Goal: Find specific page/section: Find specific page/section

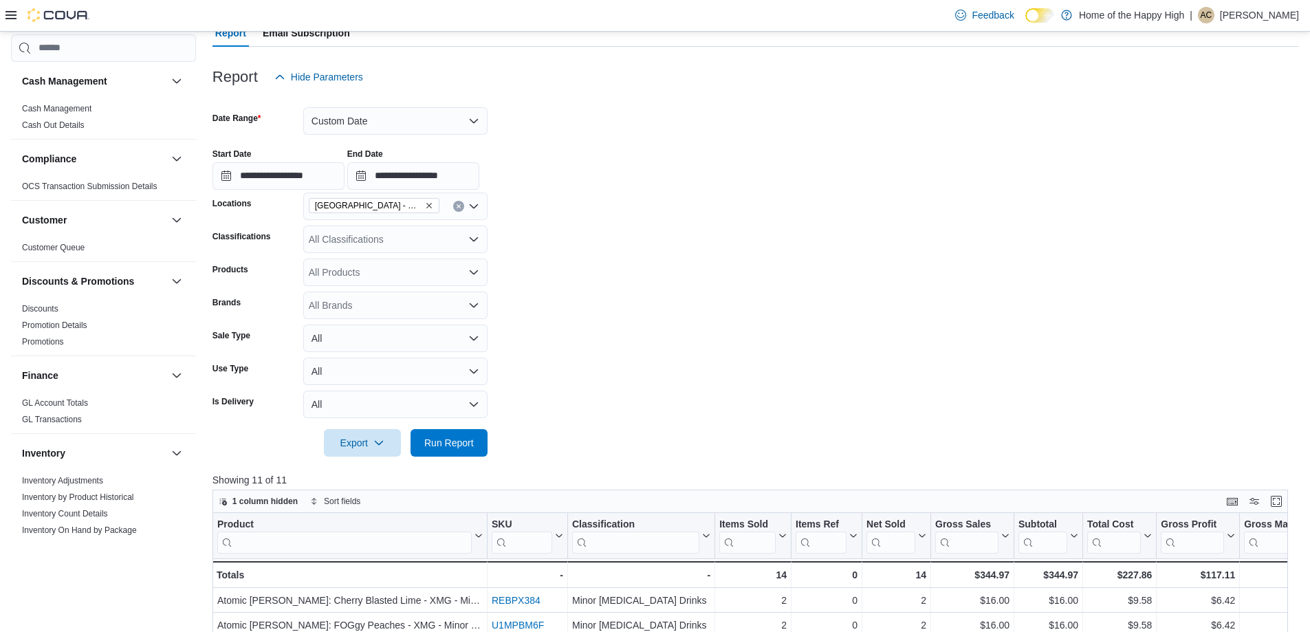
scroll to position [688, 0]
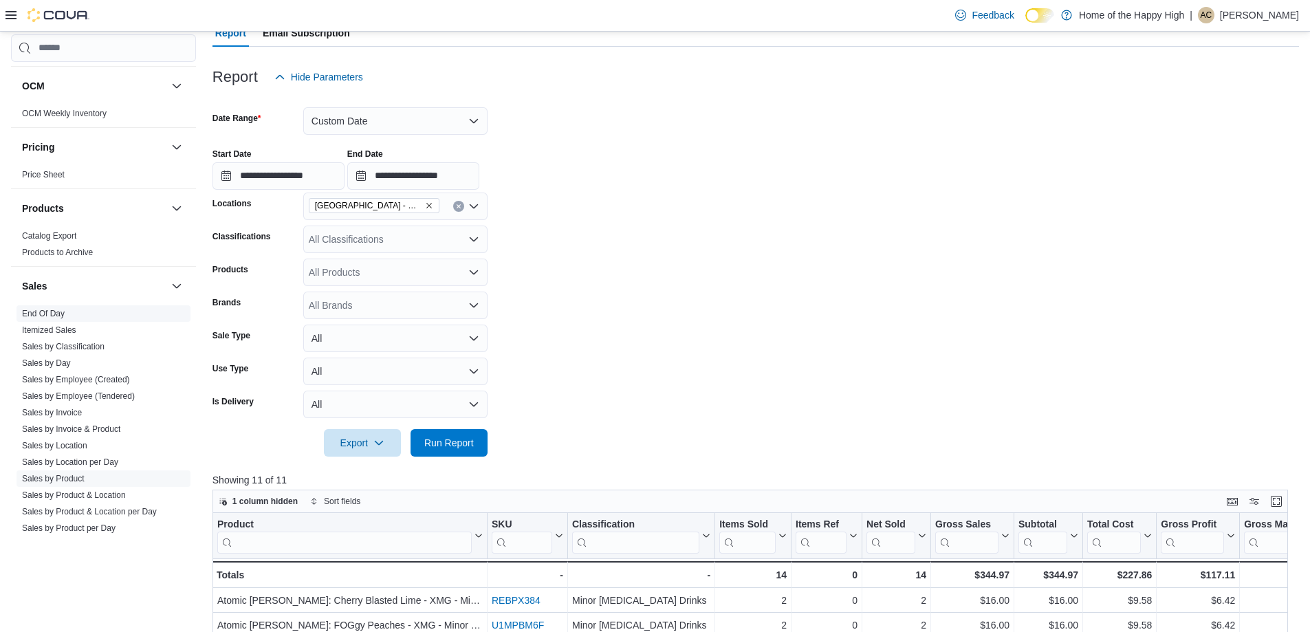
click at [79, 314] on span "End Of Day" at bounding box center [104, 313] width 174 height 17
click at [65, 312] on span "End Of Day" at bounding box center [104, 313] width 174 height 17
click at [53, 312] on link "End Of Day" at bounding box center [43, 314] width 43 height 10
